Goal: Task Accomplishment & Management: Manage account settings

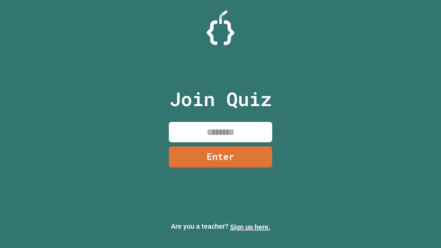
click at [250, 227] on link "Sign up here." at bounding box center [250, 227] width 40 height 8
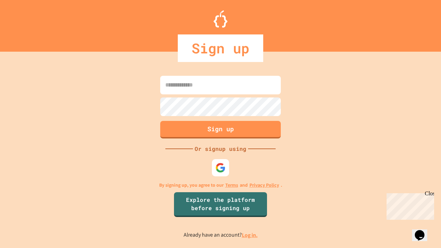
click at [250, 235] on link "Log in." at bounding box center [250, 235] width 16 height 7
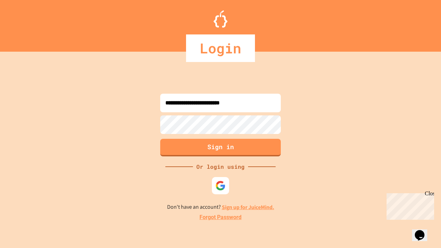
type input "**********"
